Goal: Transaction & Acquisition: Purchase product/service

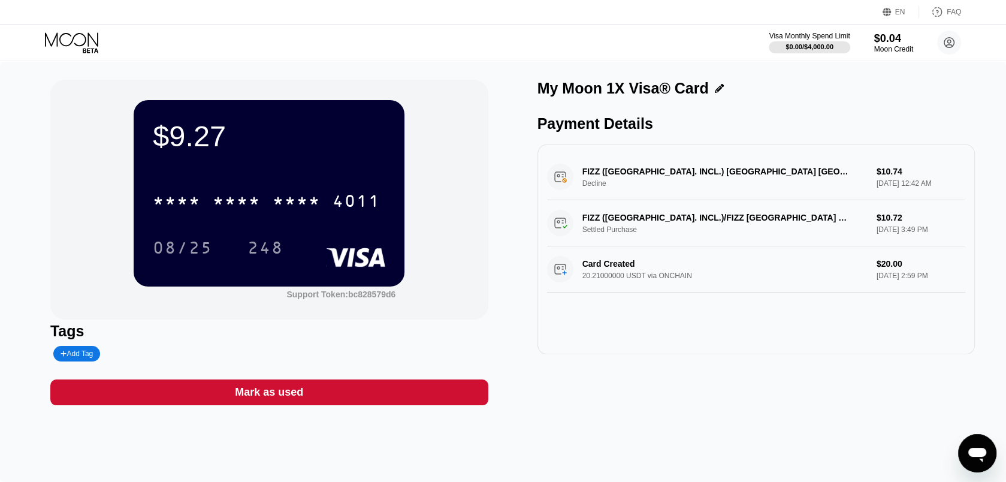
click at [78, 58] on div "Visa Monthly Spend Limit $0.00 / $4,000.00 $0.04 Moon Credit Lizada Virgil thom…" at bounding box center [503, 43] width 1006 height 36
click at [78, 39] on icon at bounding box center [73, 42] width 56 height 21
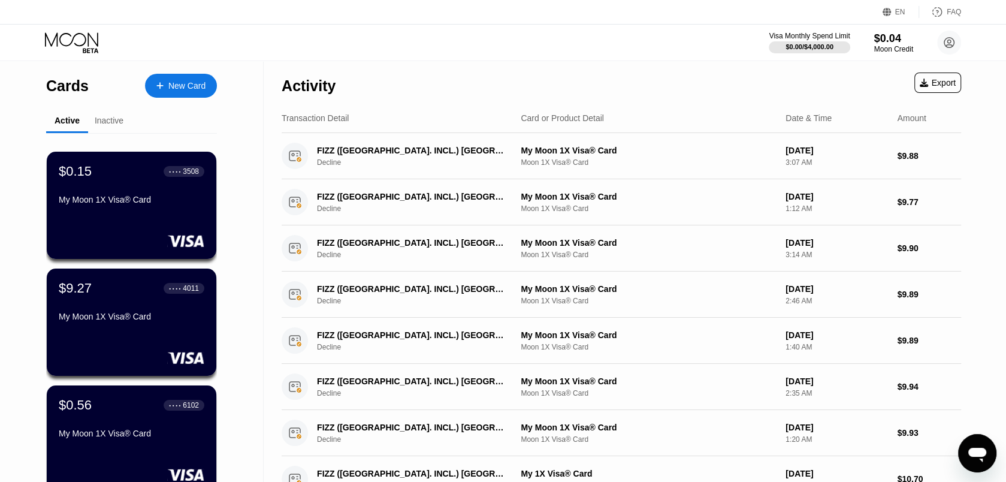
click at [101, 122] on div "Inactive" at bounding box center [109, 121] width 29 height 10
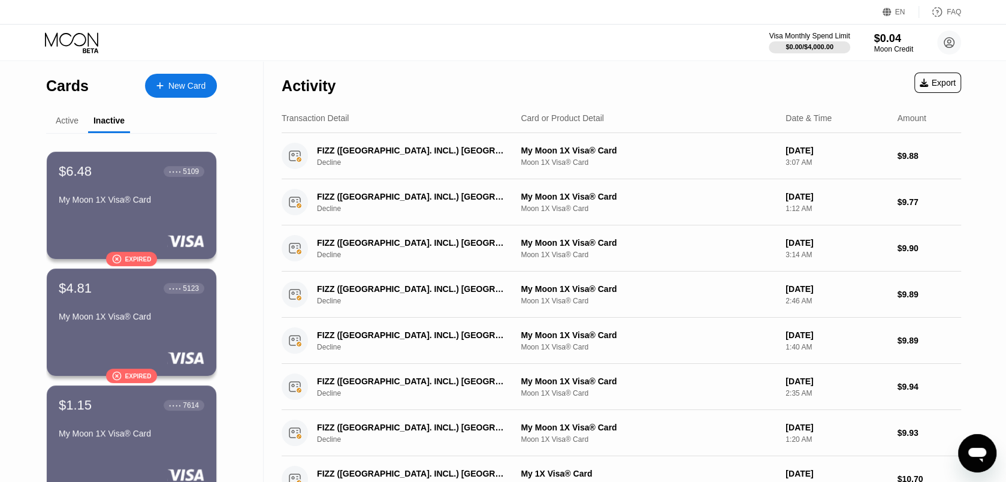
click at [62, 122] on div "Active" at bounding box center [67, 121] width 23 height 10
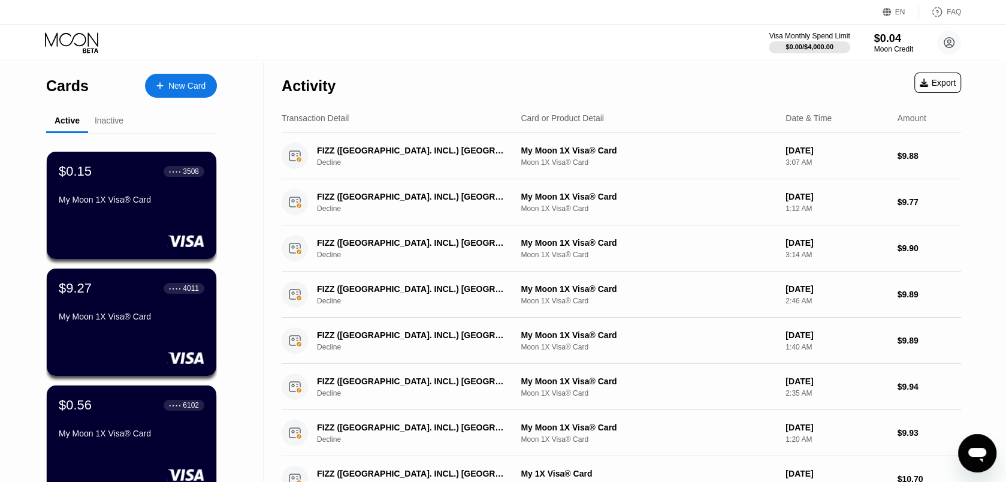
click at [165, 87] on div at bounding box center [166, 86] width 5 height 10
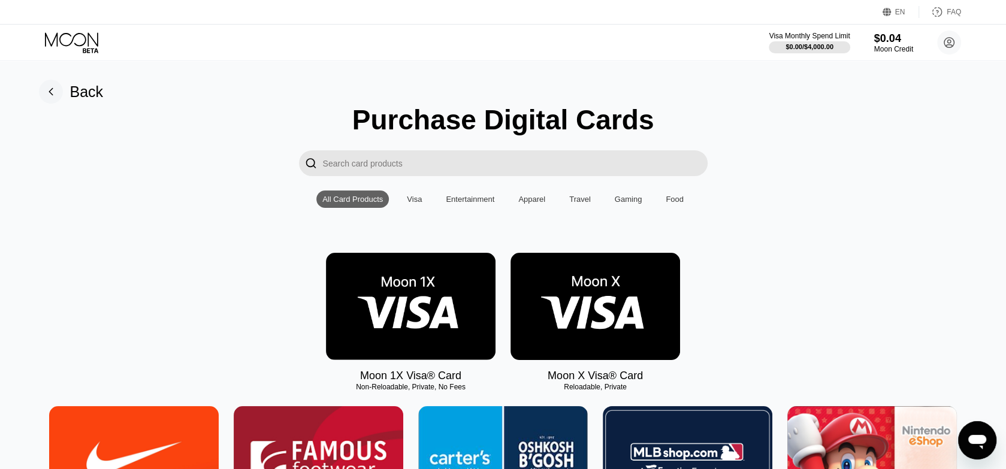
click at [383, 307] on img at bounding box center [411, 306] width 170 height 107
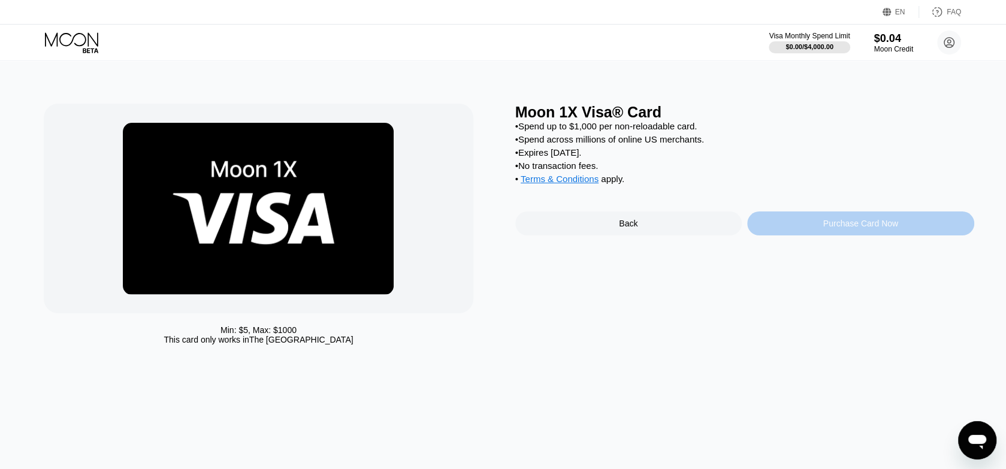
click at [841, 228] on div "Purchase Card Now" at bounding box center [860, 223] width 227 height 24
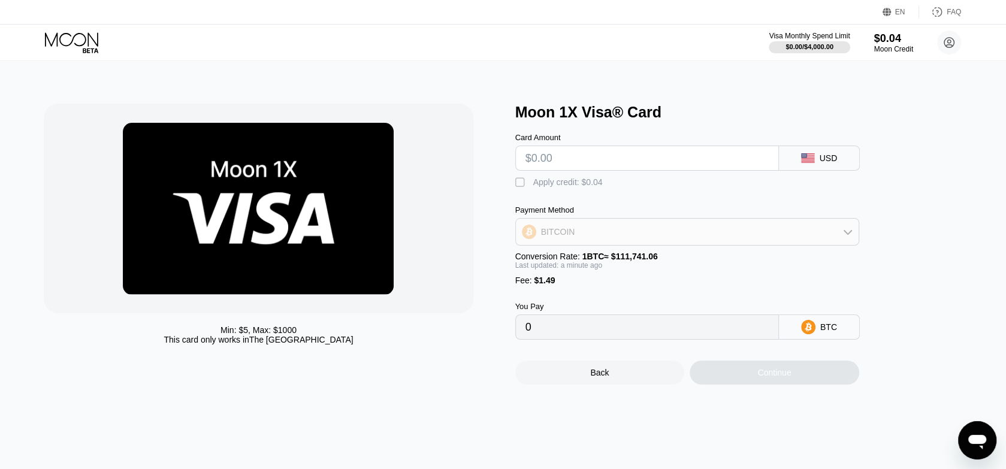
click at [749, 244] on div "BITCOIN" at bounding box center [687, 232] width 343 height 24
click at [571, 296] on span "USDT on TRON" at bounding box center [574, 291] width 61 height 10
type input "0.00"
click at [564, 165] on input "text" at bounding box center [646, 158] width 243 height 24
click at [589, 153] on input "text" at bounding box center [646, 158] width 243 height 24
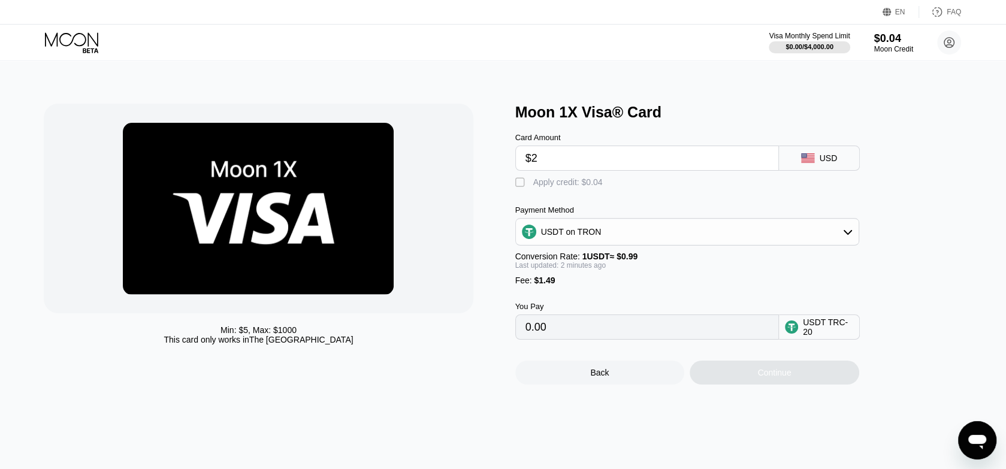
type input "$20"
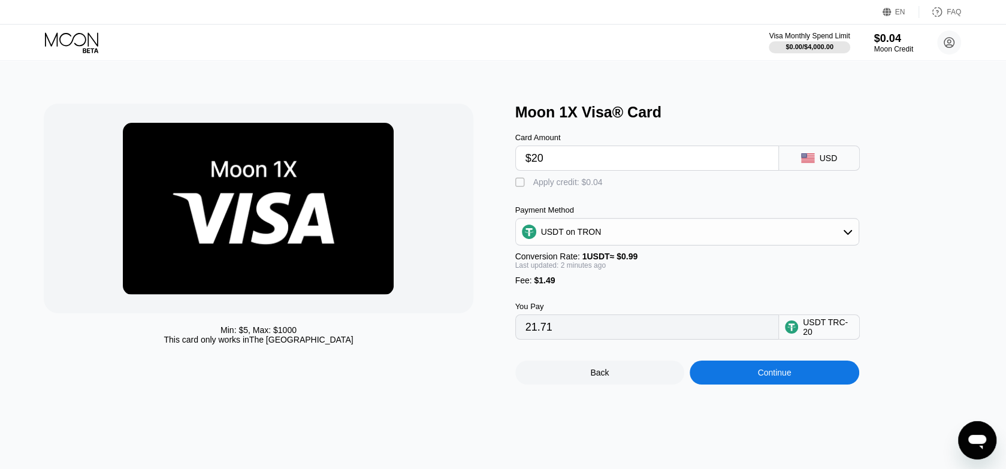
type input "21.71"
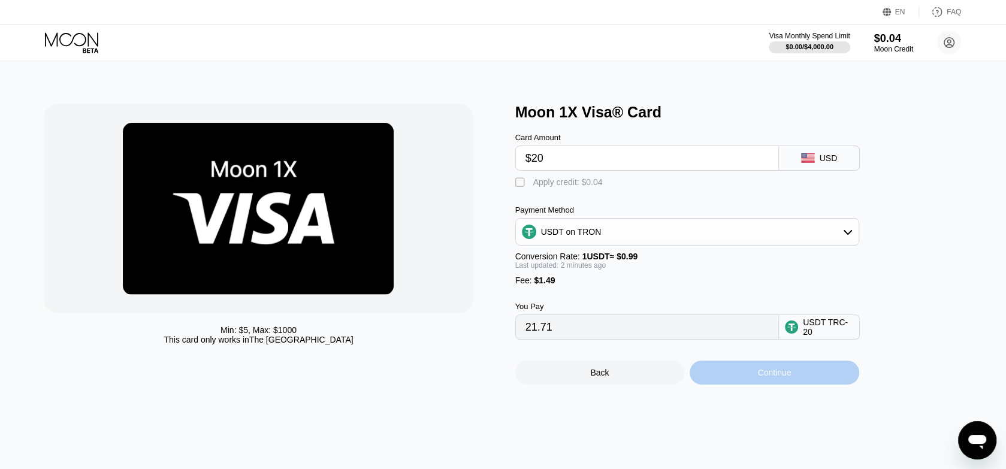
click at [757, 383] on div "Continue" at bounding box center [775, 373] width 170 height 24
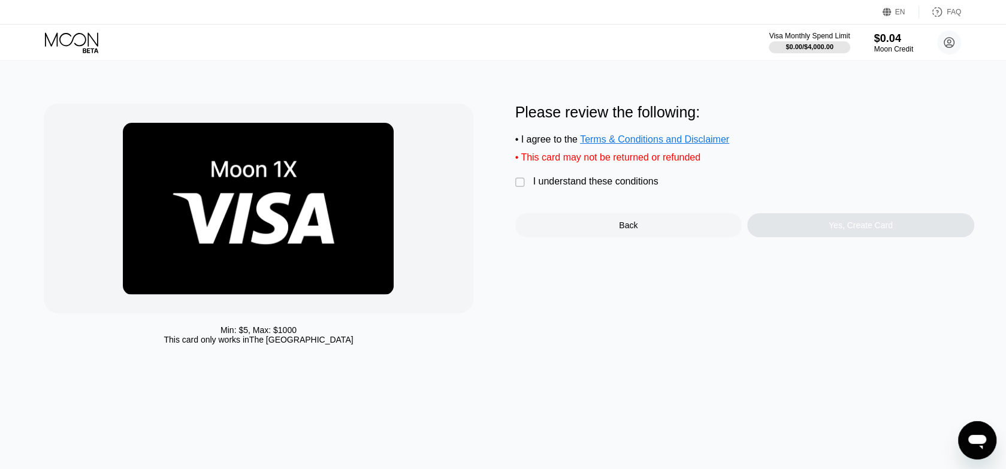
click at [521, 186] on div "" at bounding box center [521, 183] width 12 height 12
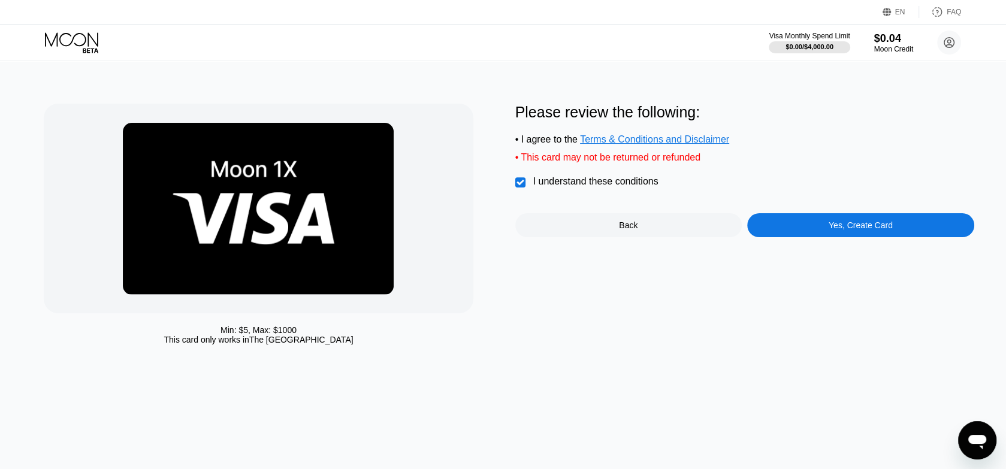
click at [634, 230] on div "Back" at bounding box center [628, 225] width 19 height 10
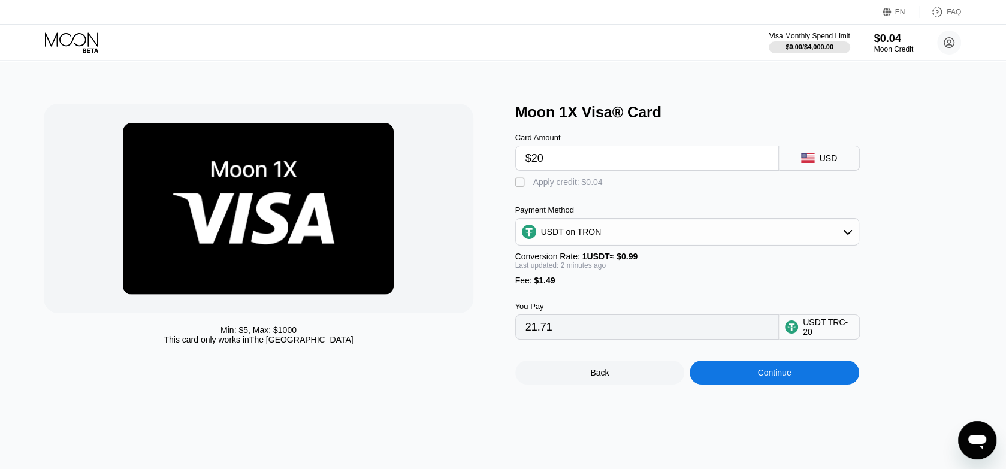
drag, startPoint x: 551, startPoint y: 158, endPoint x: 466, endPoint y: 171, distance: 86.1
click at [525, 170] on input "$20" at bounding box center [646, 158] width 243 height 24
type input "$30"
type input "31.81"
type input "$30"
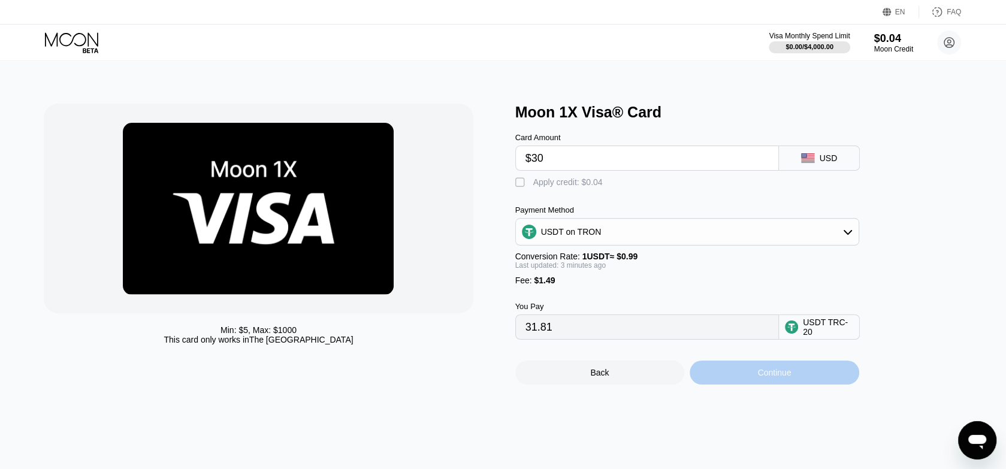
click at [748, 383] on div "Continue" at bounding box center [775, 373] width 170 height 24
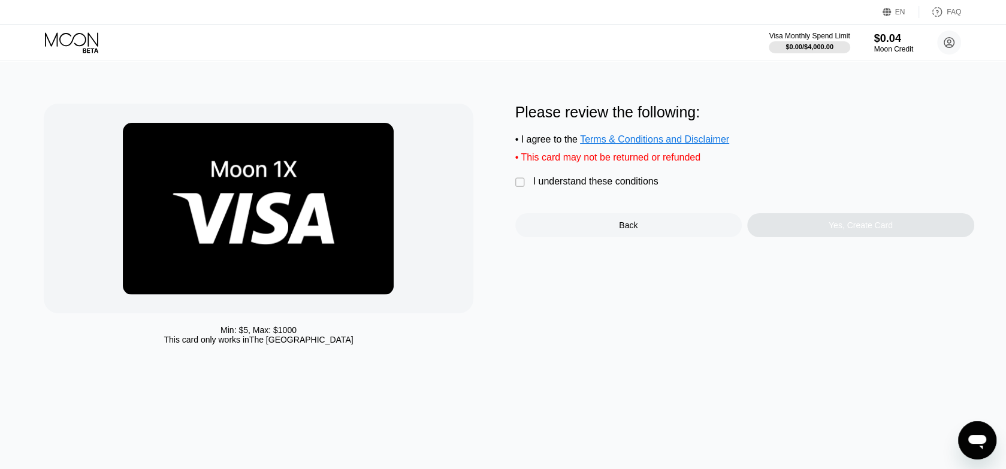
click at [518, 189] on div "" at bounding box center [521, 183] width 12 height 12
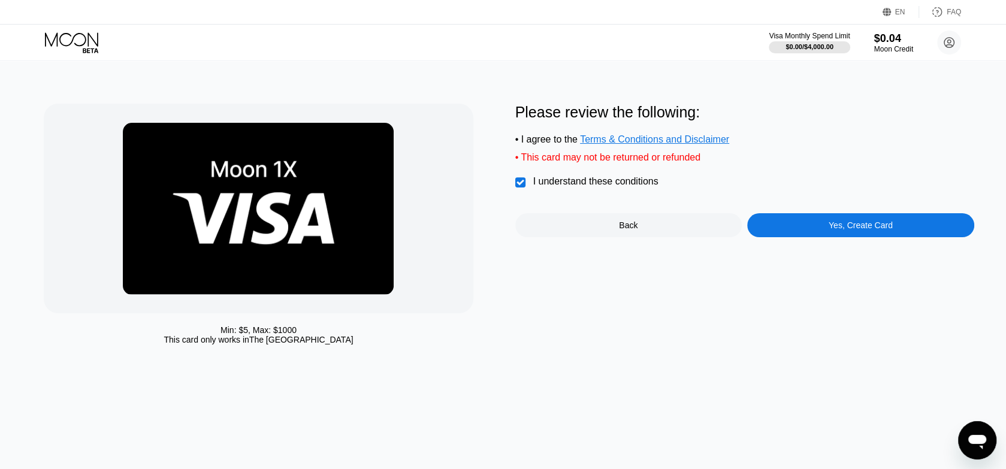
click at [851, 230] on div "Yes, Create Card" at bounding box center [861, 225] width 64 height 10
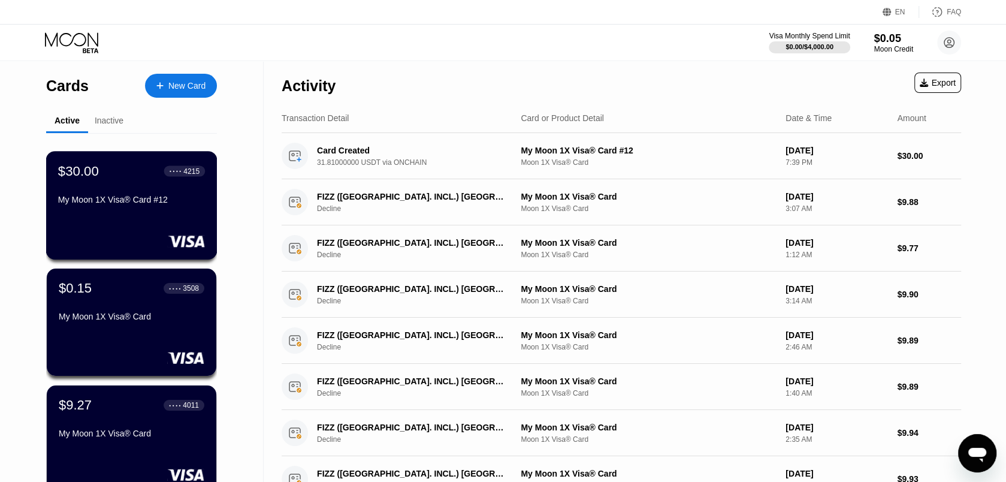
click at [116, 209] on div "My Moon 1X Visa® Card #12" at bounding box center [131, 202] width 147 height 14
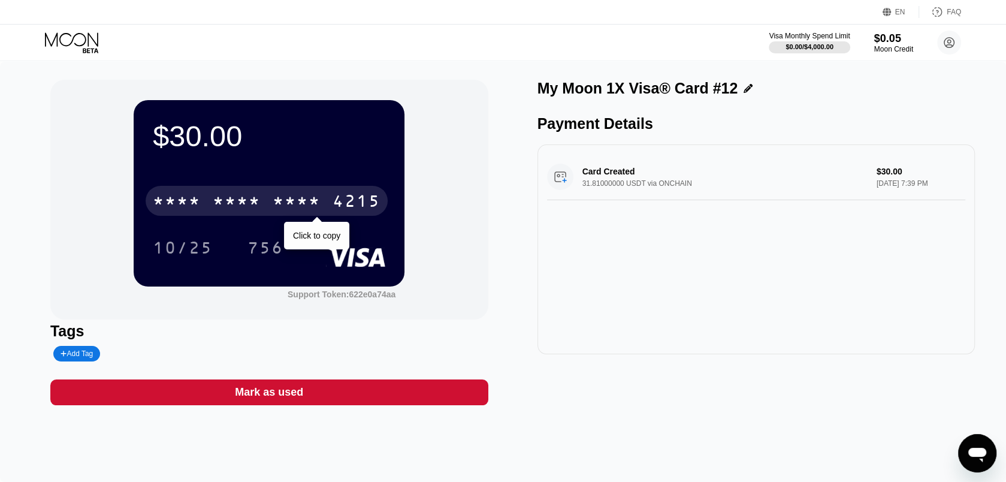
click at [250, 207] on div "* * * *" at bounding box center [237, 202] width 48 height 19
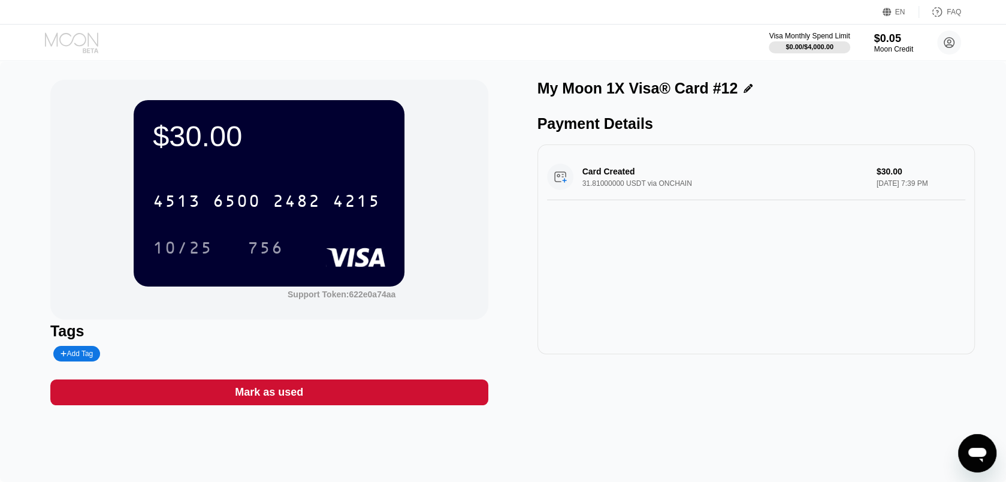
click at [74, 35] on icon at bounding box center [73, 42] width 56 height 21
